Goal: Task Accomplishment & Management: Manage account settings

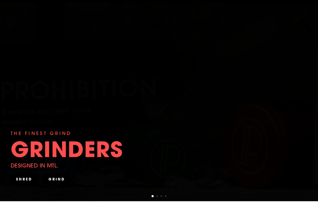
scroll to position [36, 0]
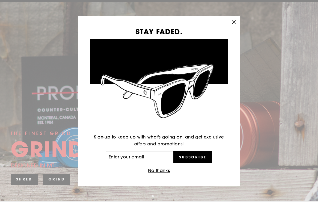
click at [233, 25] on icon "button" at bounding box center [233, 22] width 7 height 7
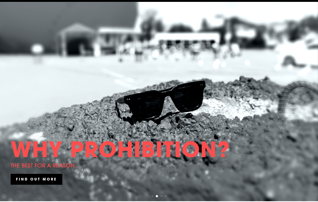
scroll to position [0, 0]
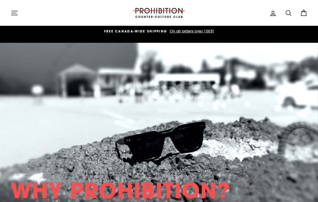
click at [10, 10] on button "Site navigation" at bounding box center [14, 12] width 14 height 11
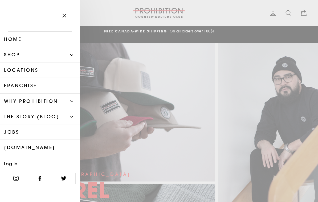
click at [53, 36] on link "Home" at bounding box center [40, 39] width 80 height 15
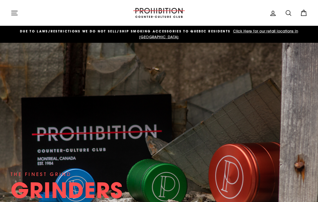
click at [13, 15] on icon "button" at bounding box center [14, 12] width 7 height 7
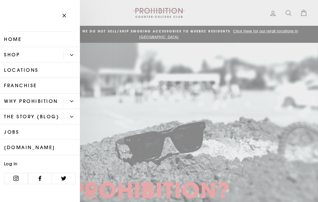
click at [47, 47] on link "Home" at bounding box center [40, 39] width 80 height 15
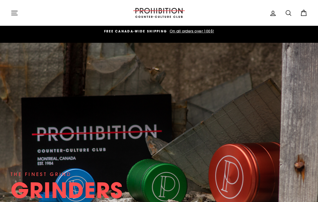
click at [15, 14] on icon "button" at bounding box center [14, 12] width 7 height 7
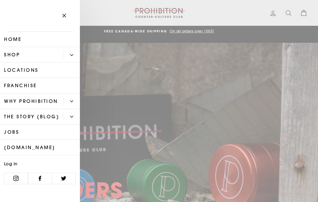
click at [63, 59] on link "Shop" at bounding box center [32, 54] width 64 height 15
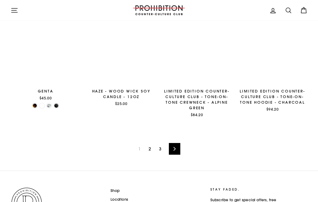
scroll to position [747, 0]
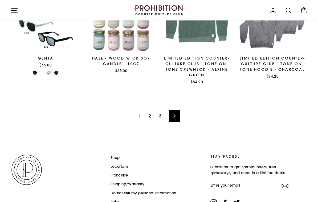
click at [153, 112] on link "2" at bounding box center [149, 116] width 9 height 9
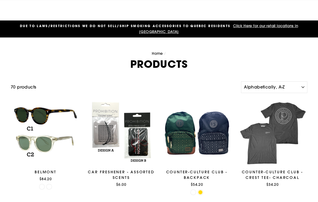
scroll to position [756, 0]
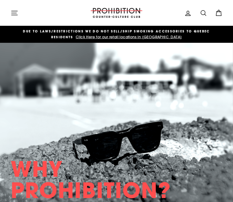
click at [6, 29] on div "DUE TO LAWS/restrictions WE DO NOT SELL/SHIP SMOKING ACCESSORIES to qUEBEC RESI…" at bounding box center [116, 35] width 233 height 12
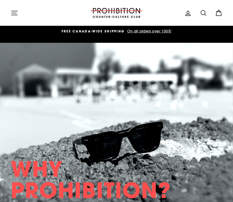
click at [185, 13] on icon at bounding box center [187, 13] width 7 height 7
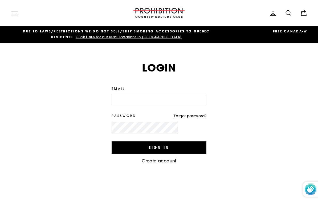
click at [196, 86] on label "Email" at bounding box center [159, 88] width 95 height 5
click at [196, 94] on input "Email" at bounding box center [159, 100] width 95 height 12
